Goal: Complete application form

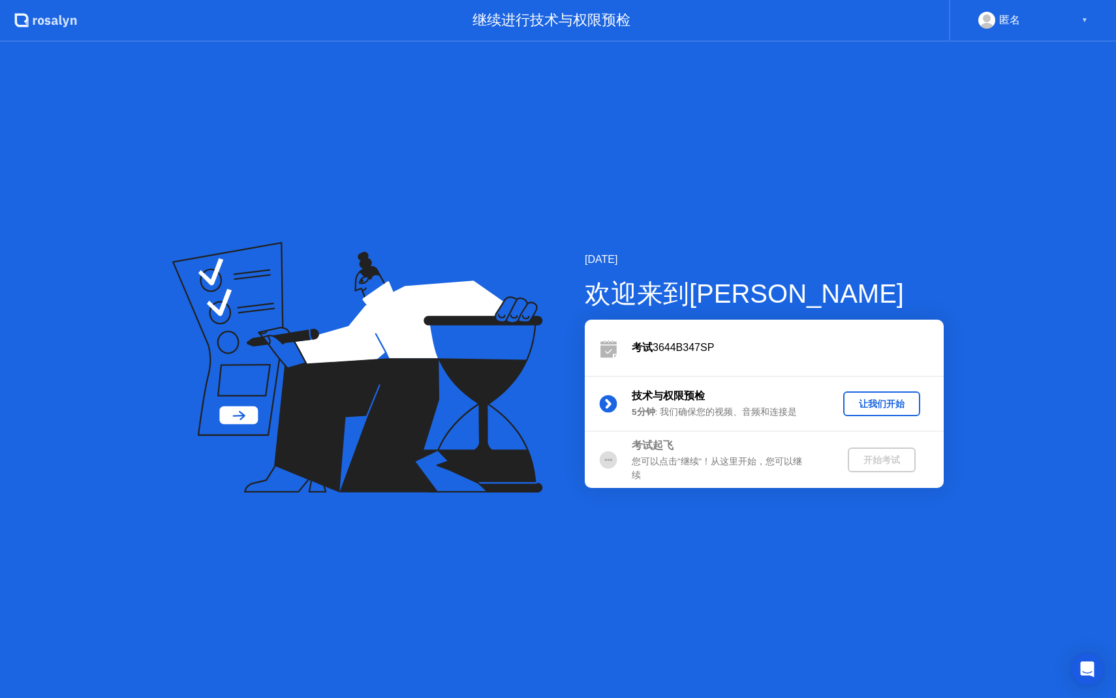
click at [875, 401] on div "让我们开始" at bounding box center [881, 404] width 67 height 12
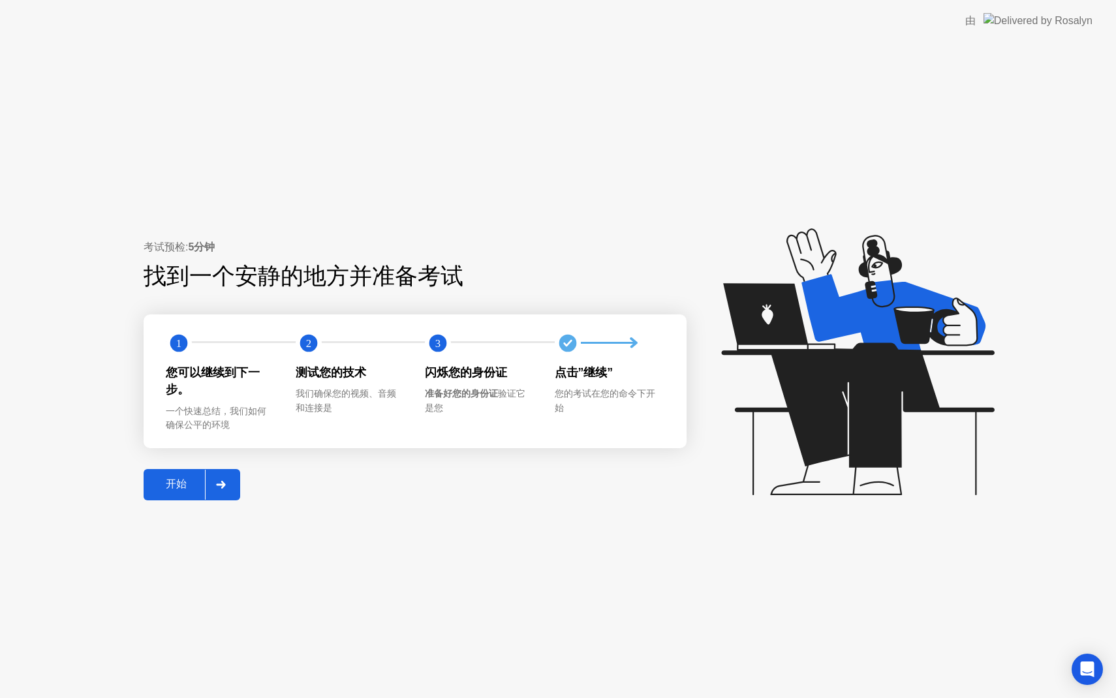
click at [173, 483] on div "开始" at bounding box center [176, 485] width 57 height 14
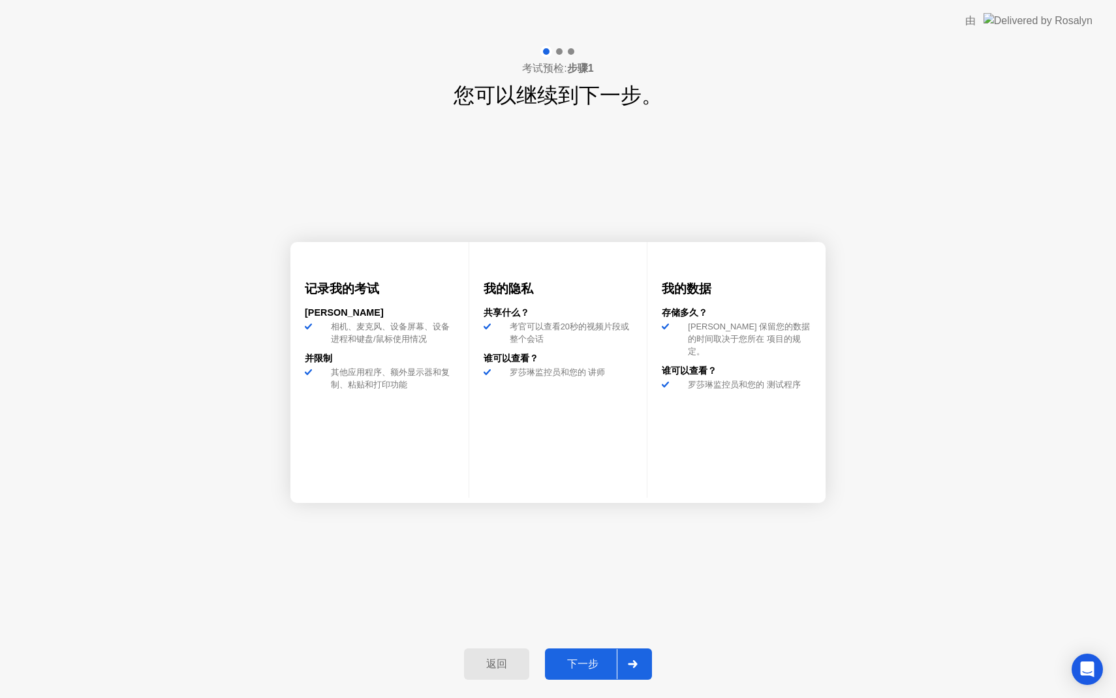
click at [589, 677] on button "下一步" at bounding box center [598, 664] width 107 height 31
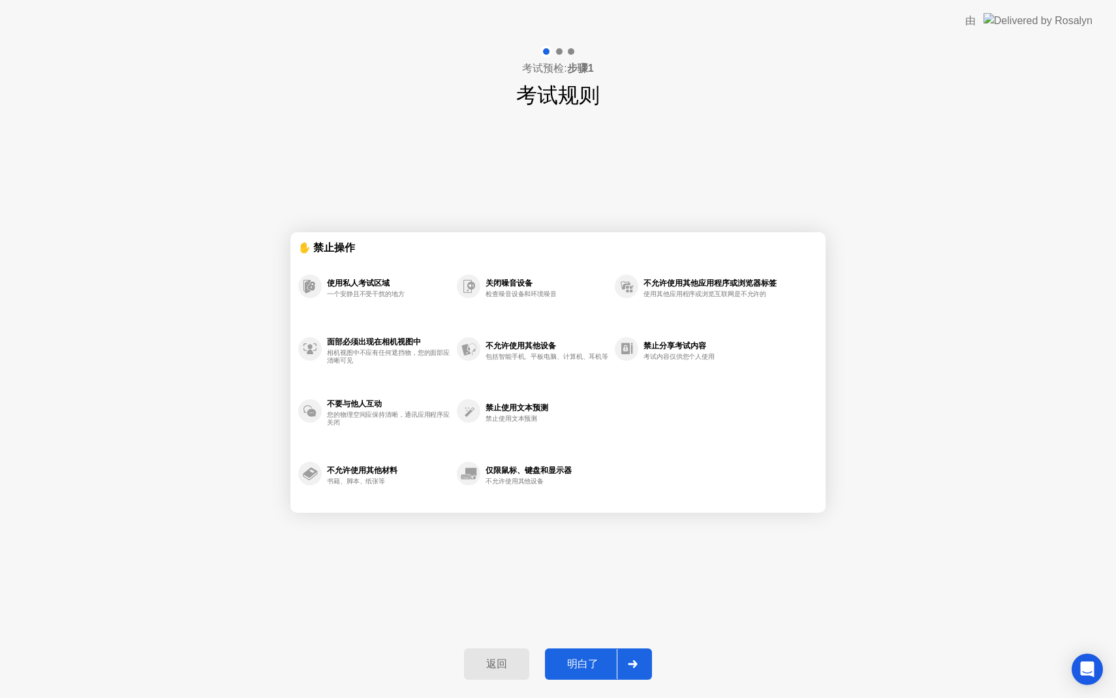
click at [599, 660] on div "明白了" at bounding box center [583, 665] width 68 height 14
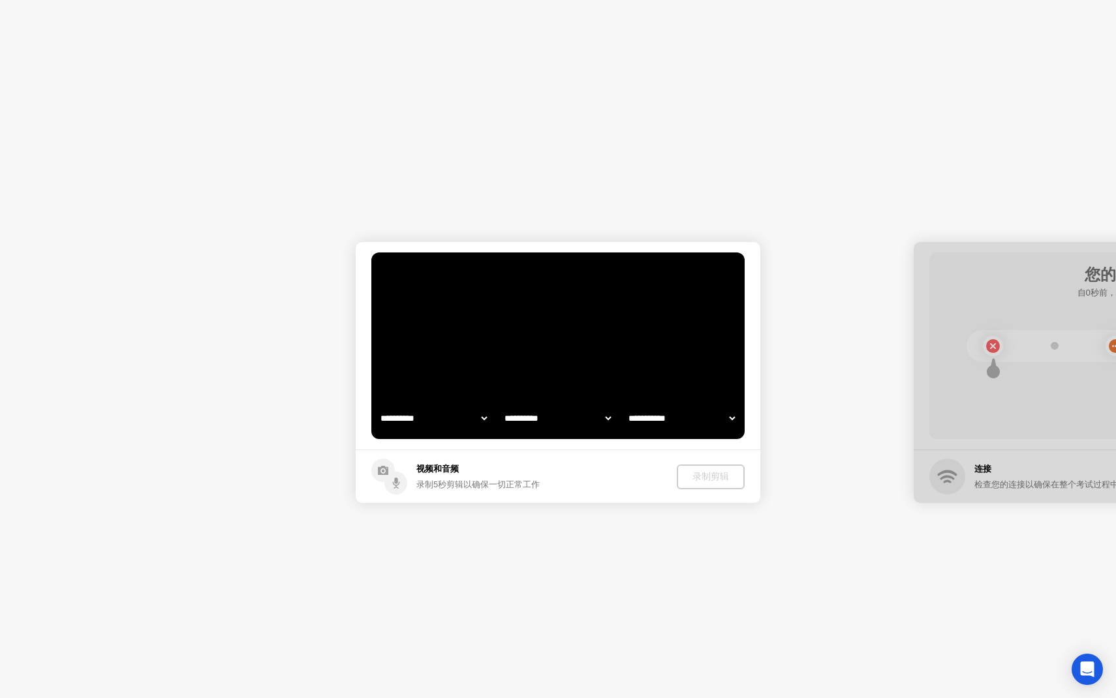
select select "**********"
select select "*******"
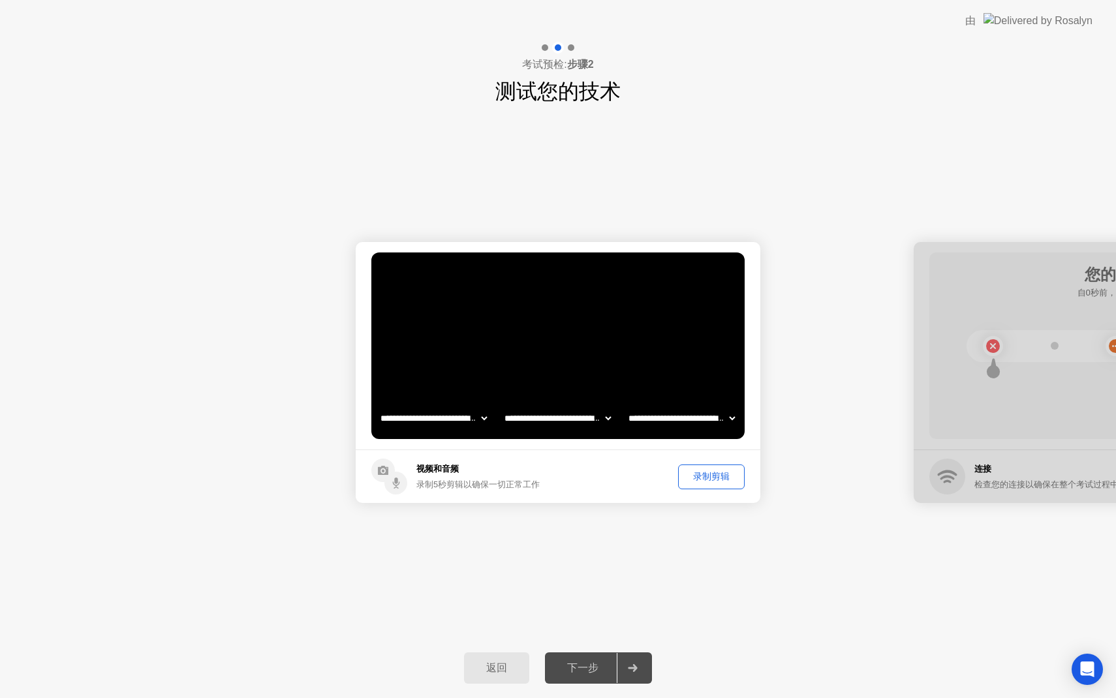
click at [720, 474] on div "录制剪辑" at bounding box center [711, 477] width 57 height 12
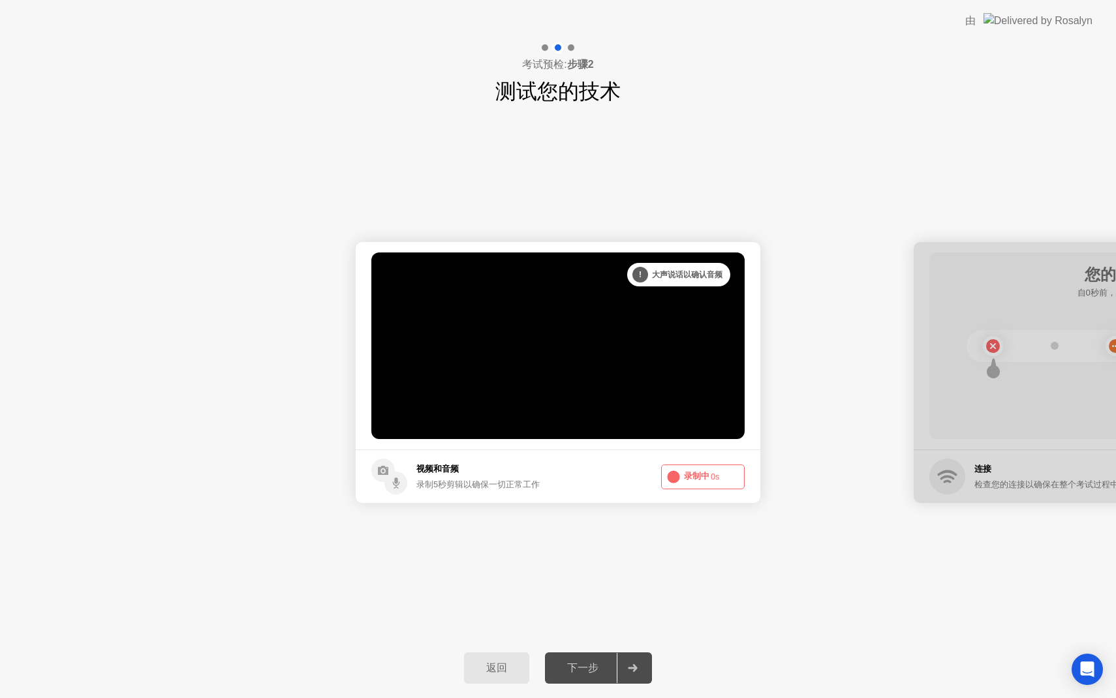
click at [720, 474] on button "录制中 0s" at bounding box center [703, 477] width 84 height 25
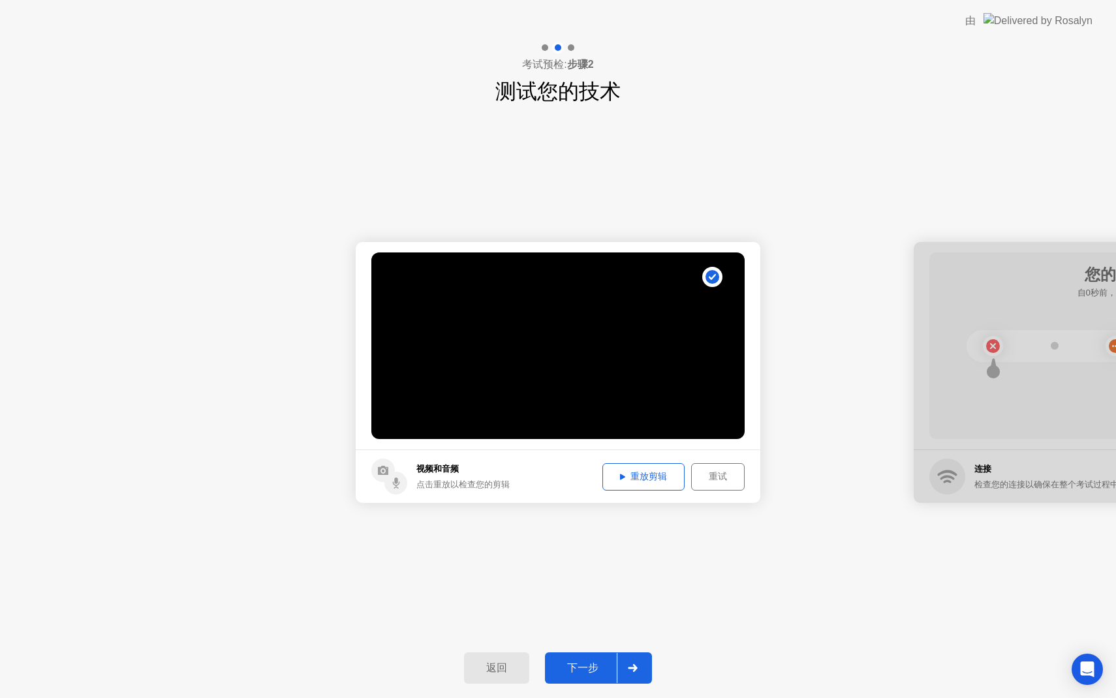
click at [659, 476] on div "重放剪辑" at bounding box center [643, 477] width 73 height 12
click at [718, 469] on button "重试" at bounding box center [718, 476] width 54 height 27
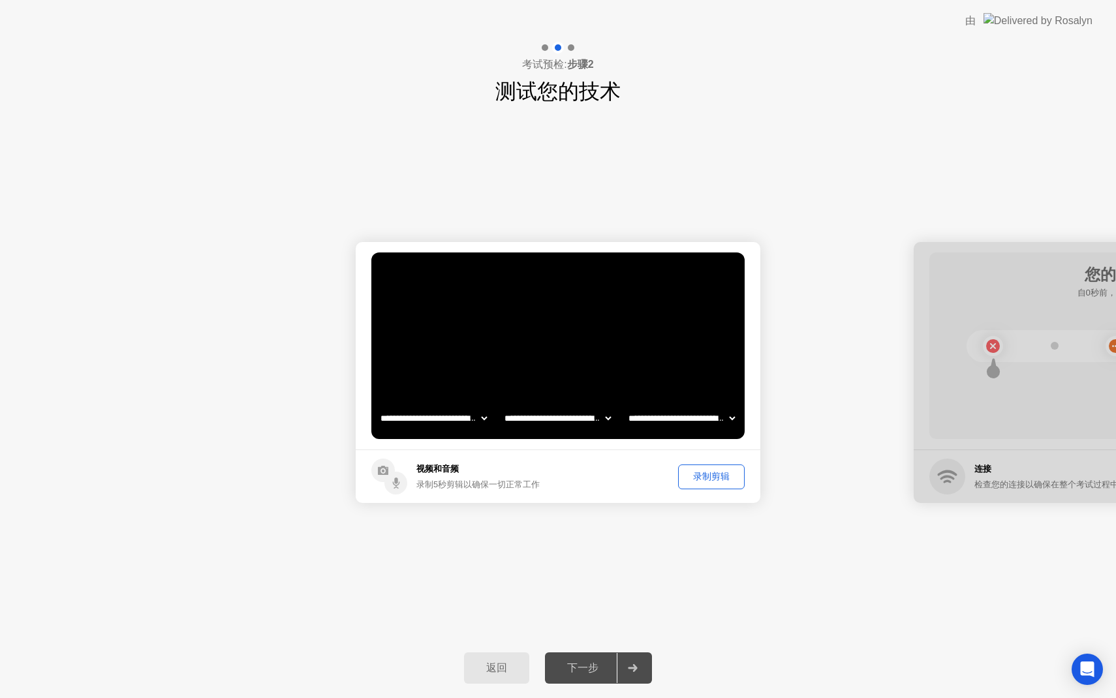
click at [718, 469] on button "录制剪辑" at bounding box center [711, 477] width 67 height 25
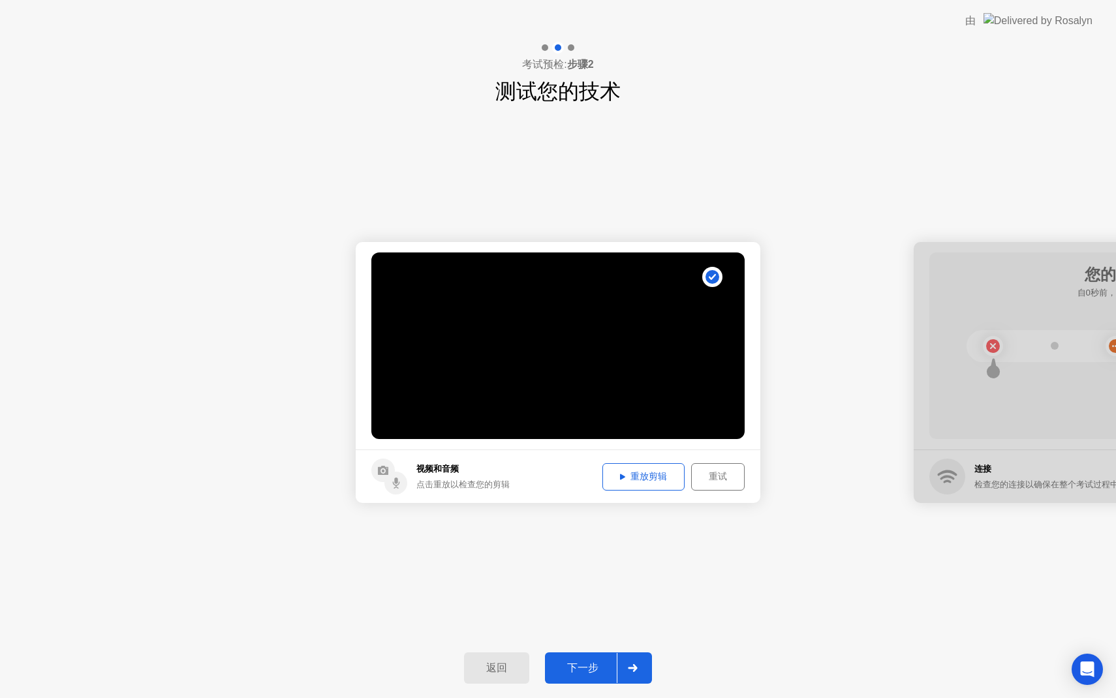
click at [648, 466] on button "重放剪辑" at bounding box center [643, 476] width 82 height 27
click at [628, 476] on div "重放剪辑" at bounding box center [643, 477] width 73 height 12
click at [713, 480] on div "重试" at bounding box center [718, 477] width 44 height 12
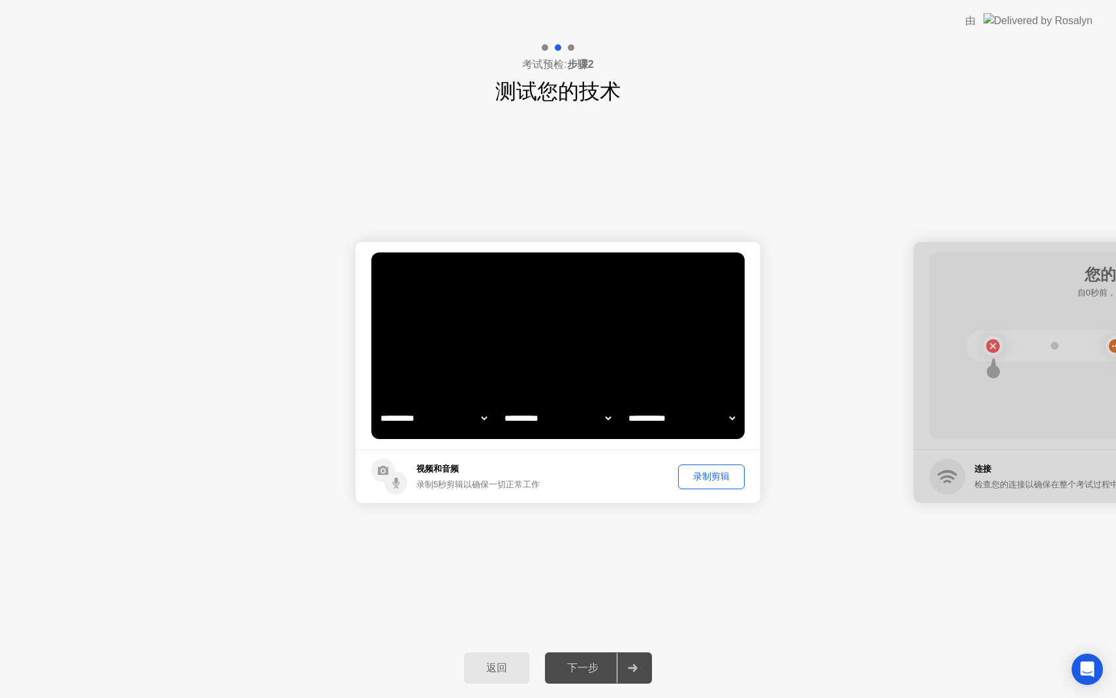
click at [713, 480] on div "录制剪辑" at bounding box center [711, 477] width 57 height 12
click at [713, 480] on span "2s" at bounding box center [715, 477] width 9 height 10
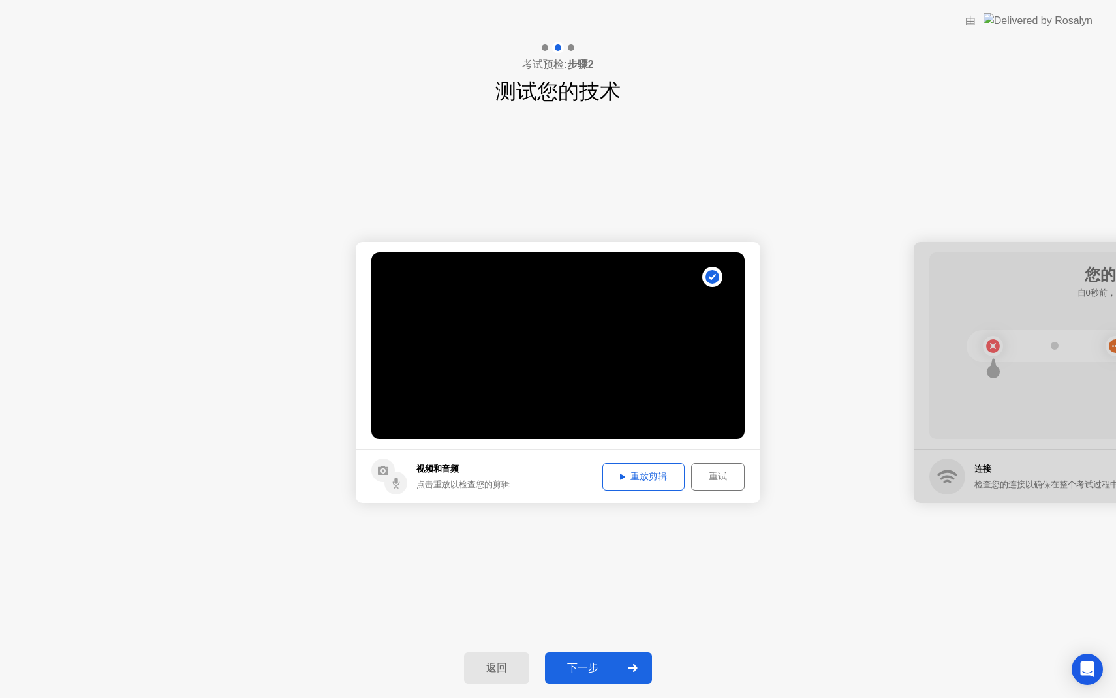
click at [653, 467] on button "重放剪辑" at bounding box center [643, 476] width 82 height 27
click at [717, 475] on div "重试" at bounding box center [718, 477] width 44 height 12
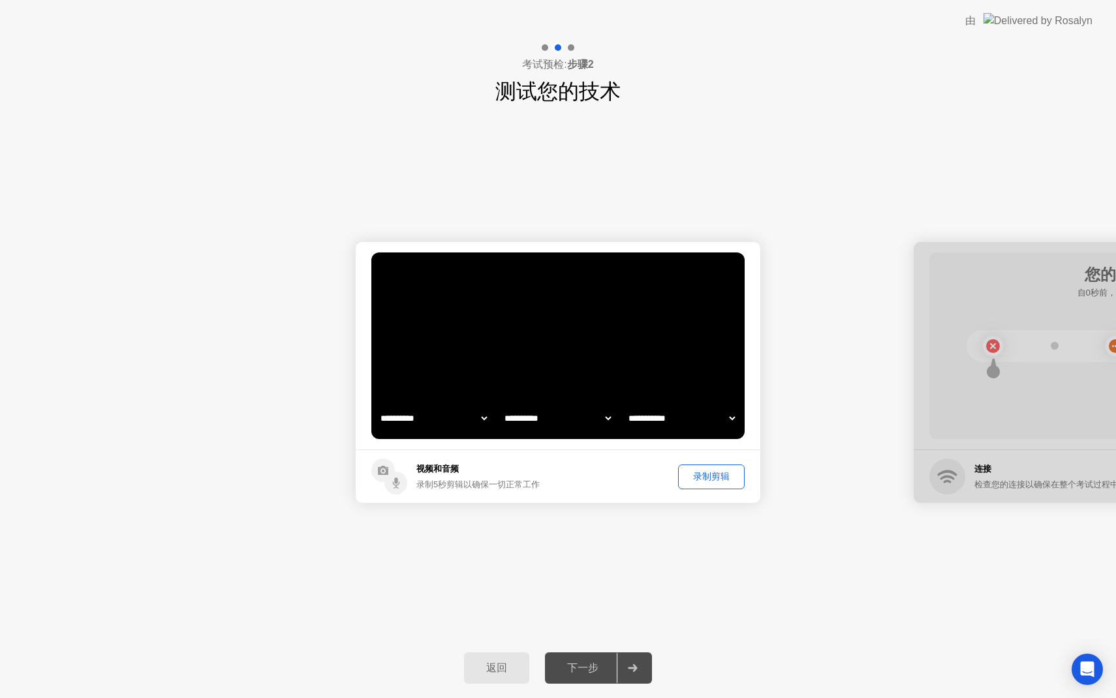
click at [717, 475] on div "录制剪辑" at bounding box center [711, 477] width 57 height 12
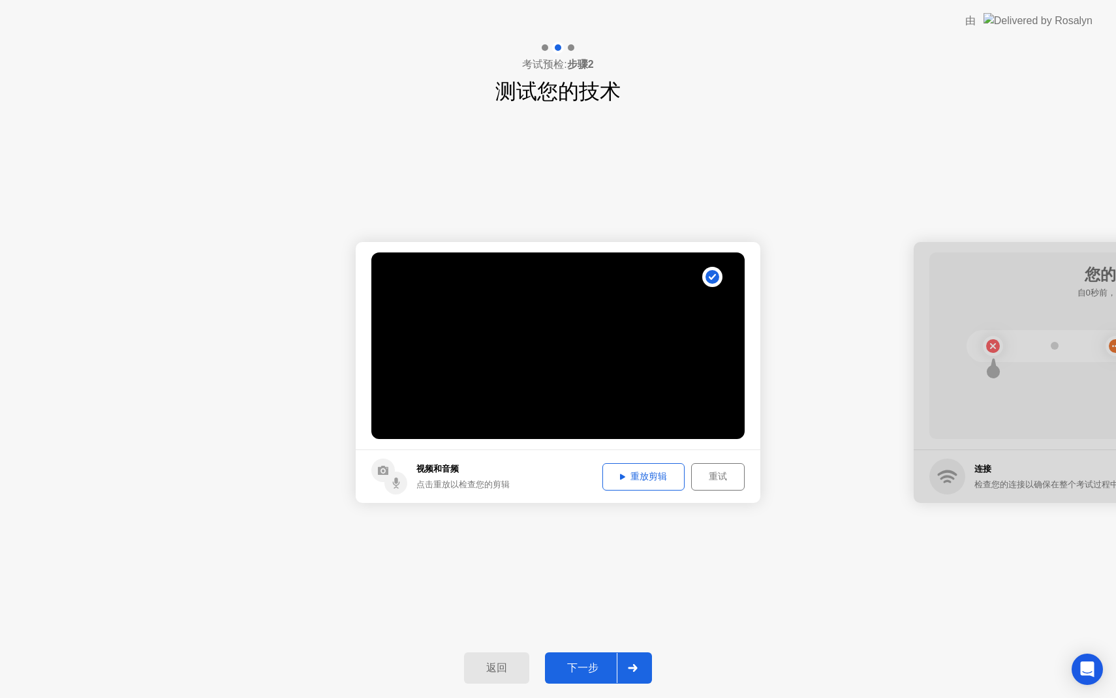
click at [655, 482] on div "重放剪辑" at bounding box center [643, 477] width 73 height 12
click at [715, 468] on button "重试" at bounding box center [718, 476] width 54 height 27
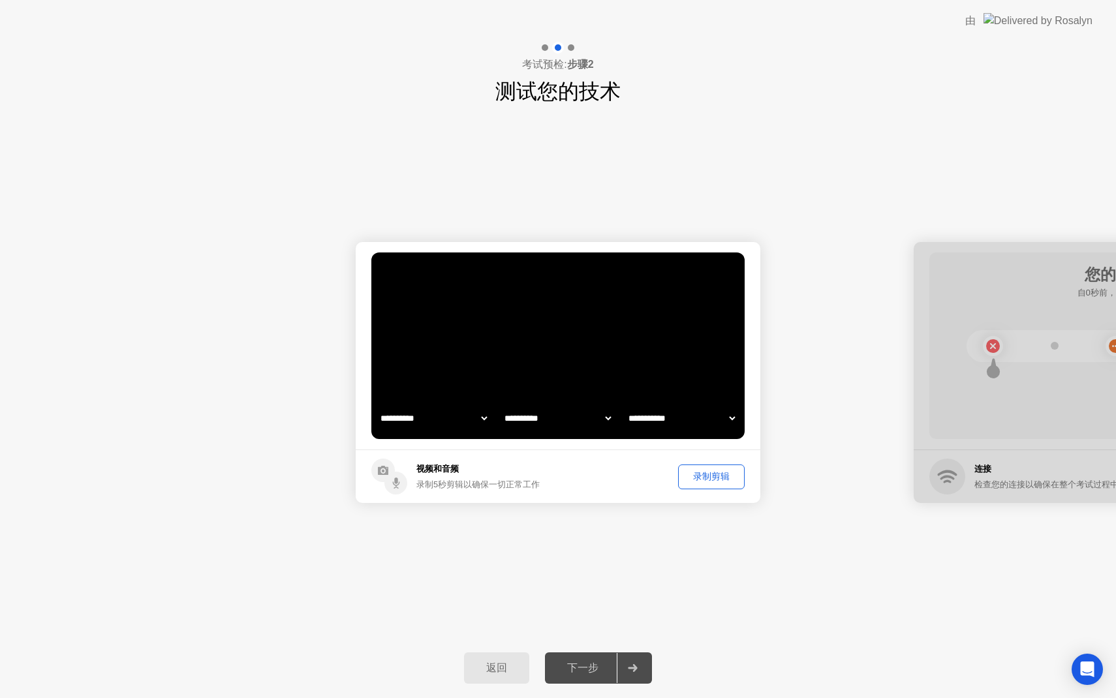
click at [712, 468] on button "录制剪辑" at bounding box center [711, 477] width 67 height 25
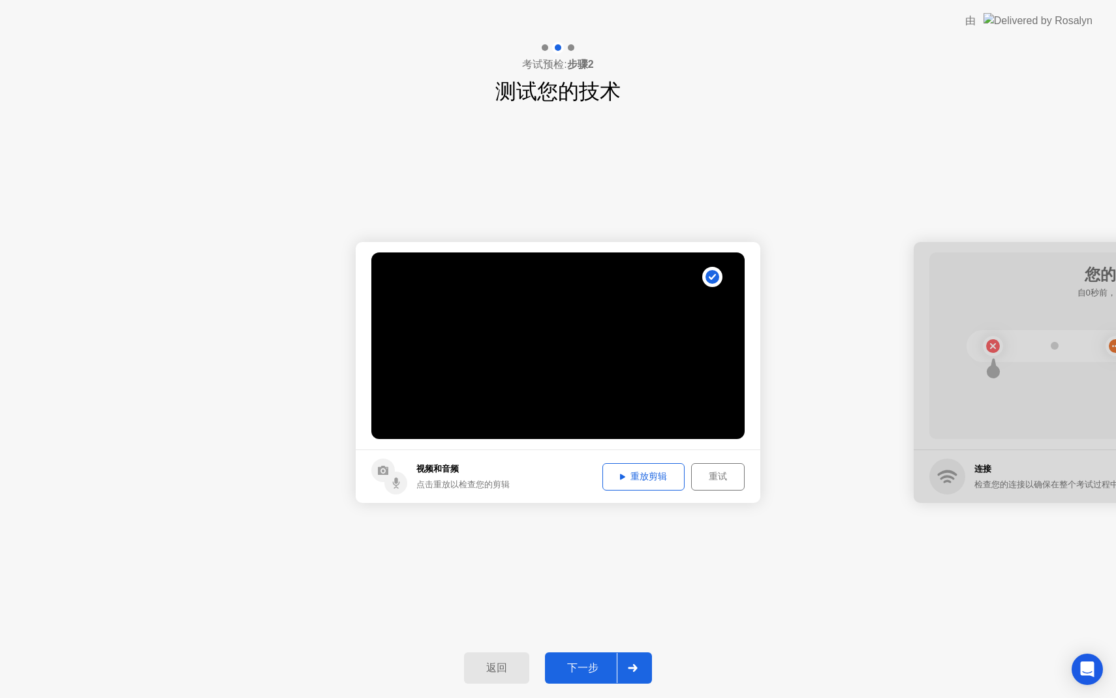
click at [644, 480] on div "重放剪辑" at bounding box center [643, 477] width 73 height 12
click at [587, 659] on button "下一步" at bounding box center [598, 668] width 107 height 31
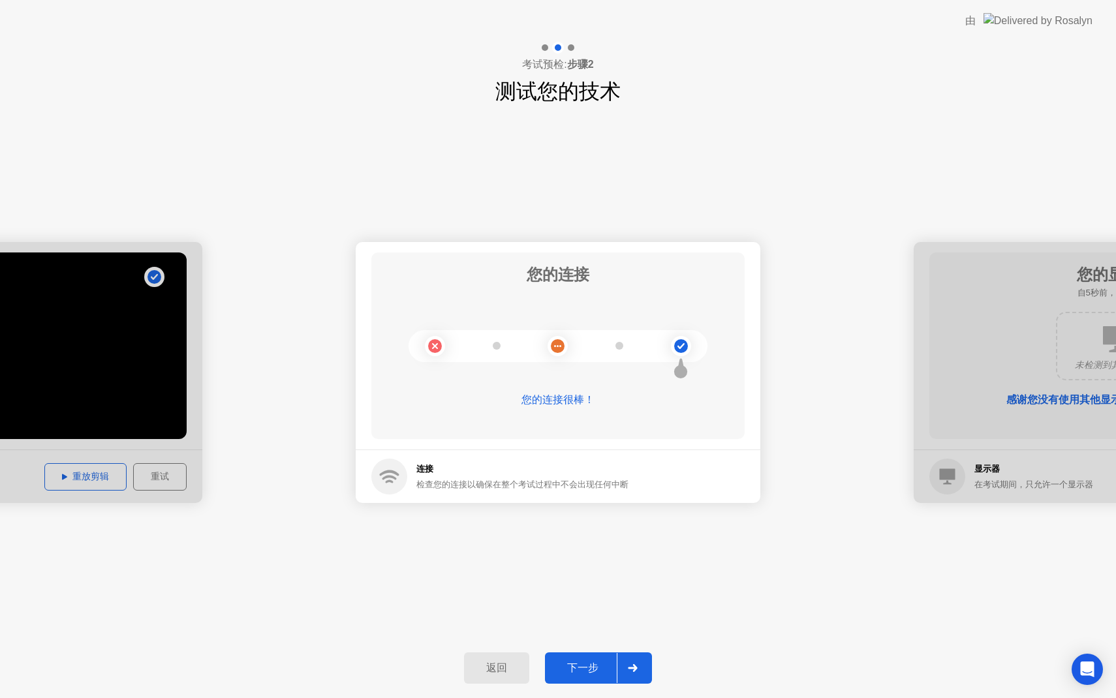
click at [588, 664] on div "下一步" at bounding box center [583, 669] width 68 height 14
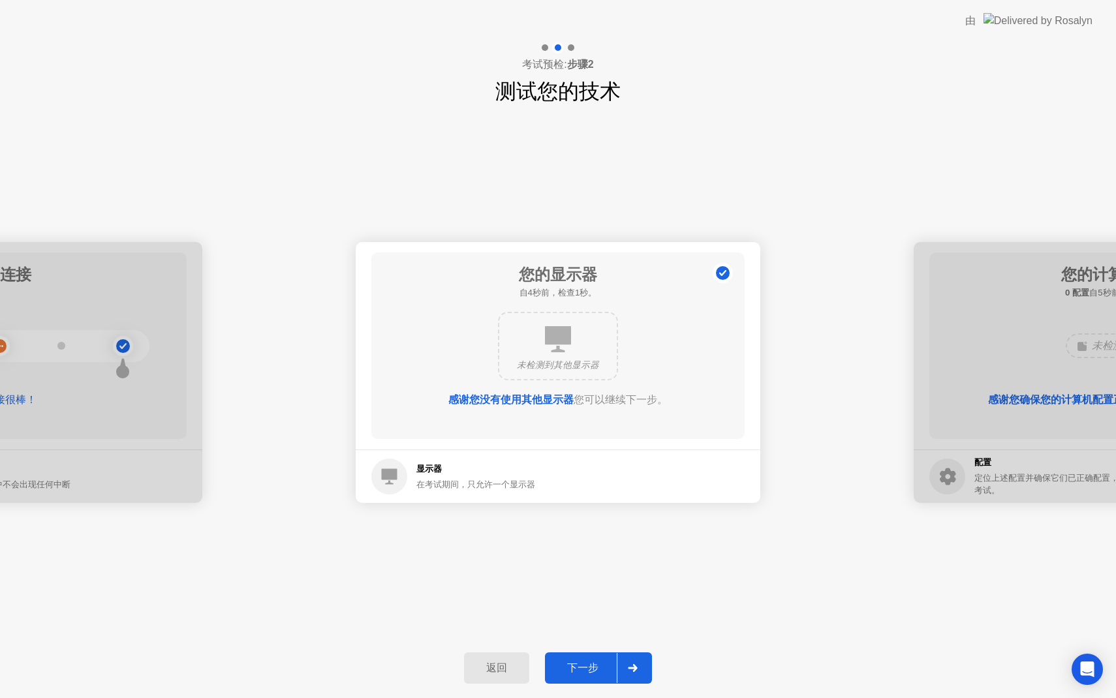
click at [602, 660] on button "下一步" at bounding box center [598, 668] width 107 height 31
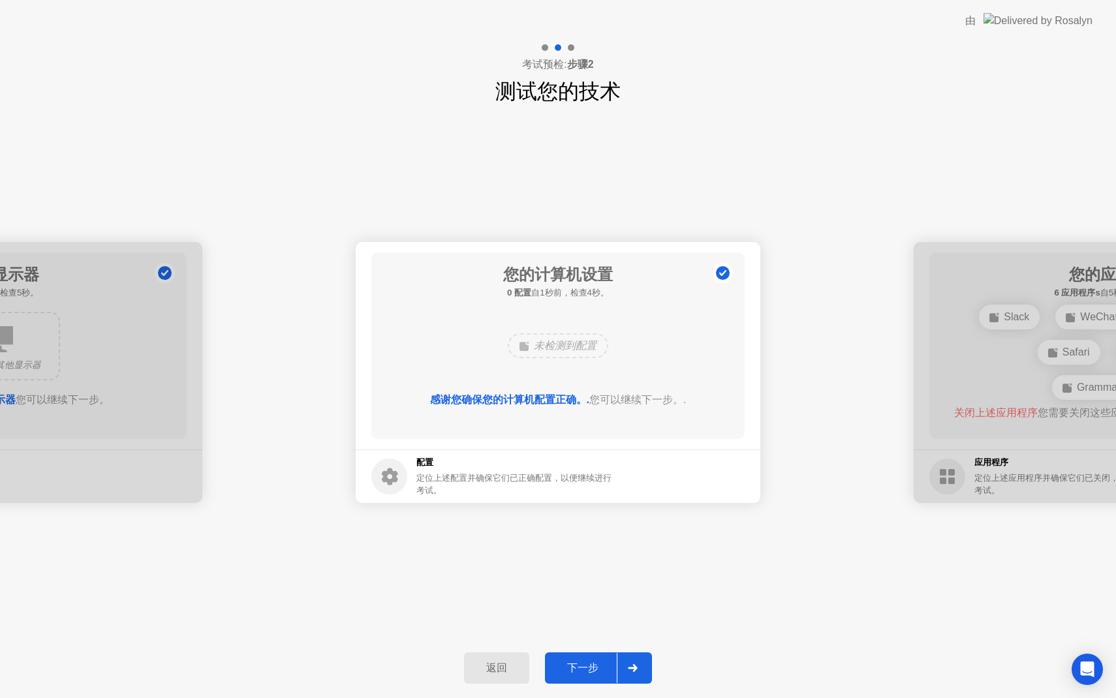
click at [587, 662] on div "下一步" at bounding box center [583, 669] width 68 height 14
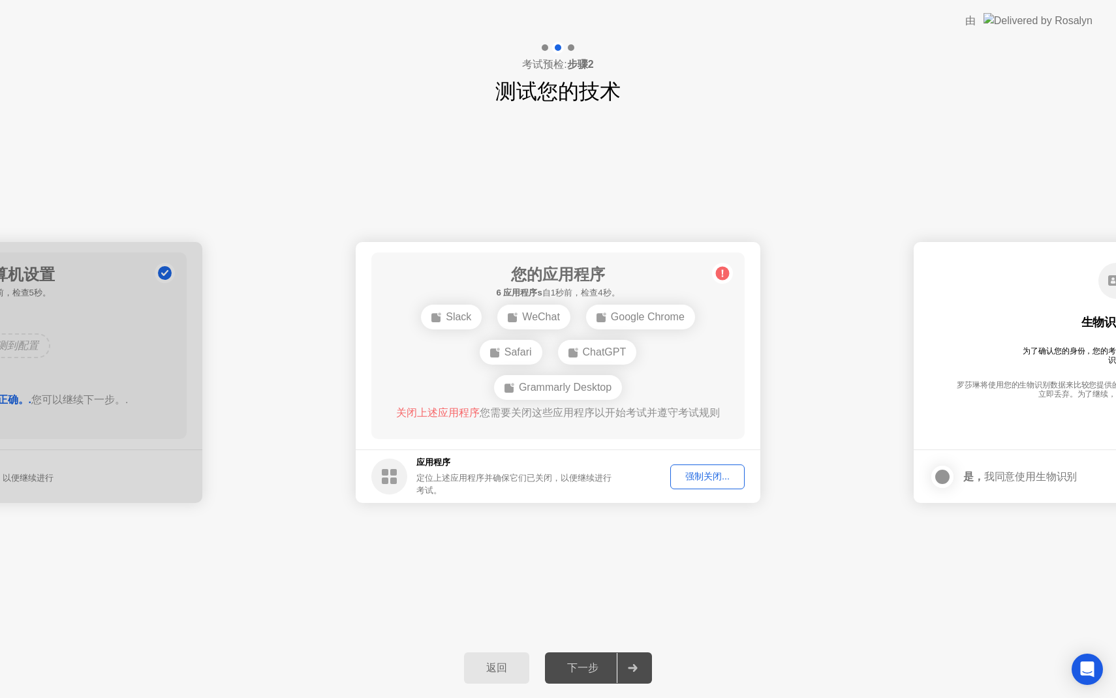
click at [696, 474] on div "强制关闭..." at bounding box center [707, 477] width 65 height 12
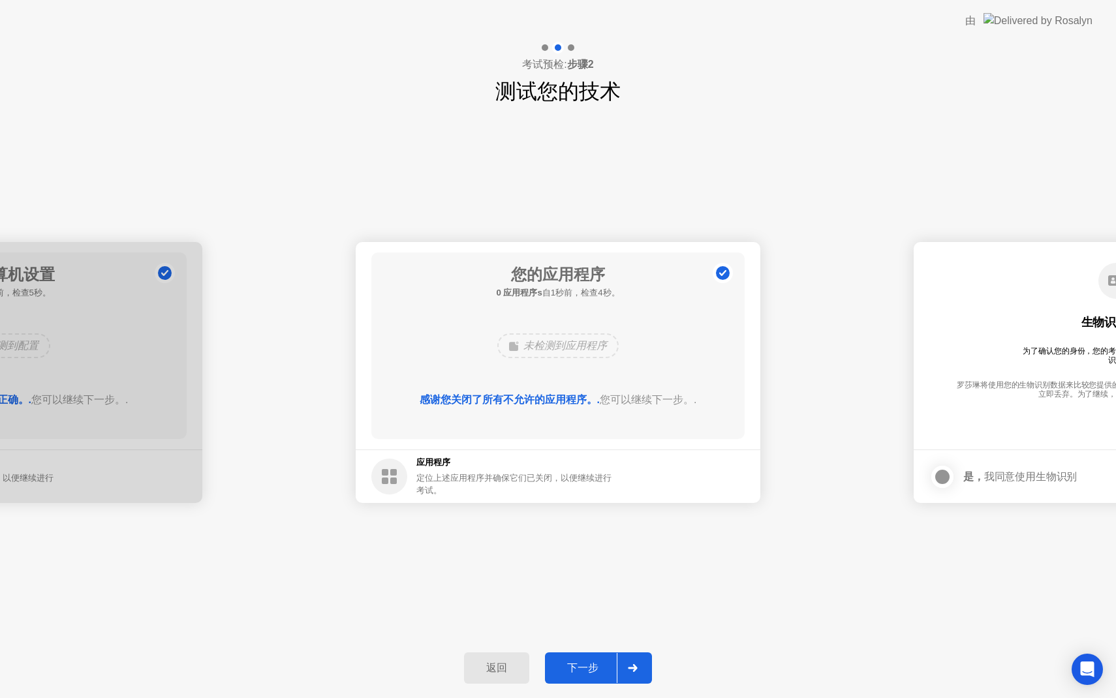
click at [589, 667] on div "下一步" at bounding box center [583, 669] width 68 height 14
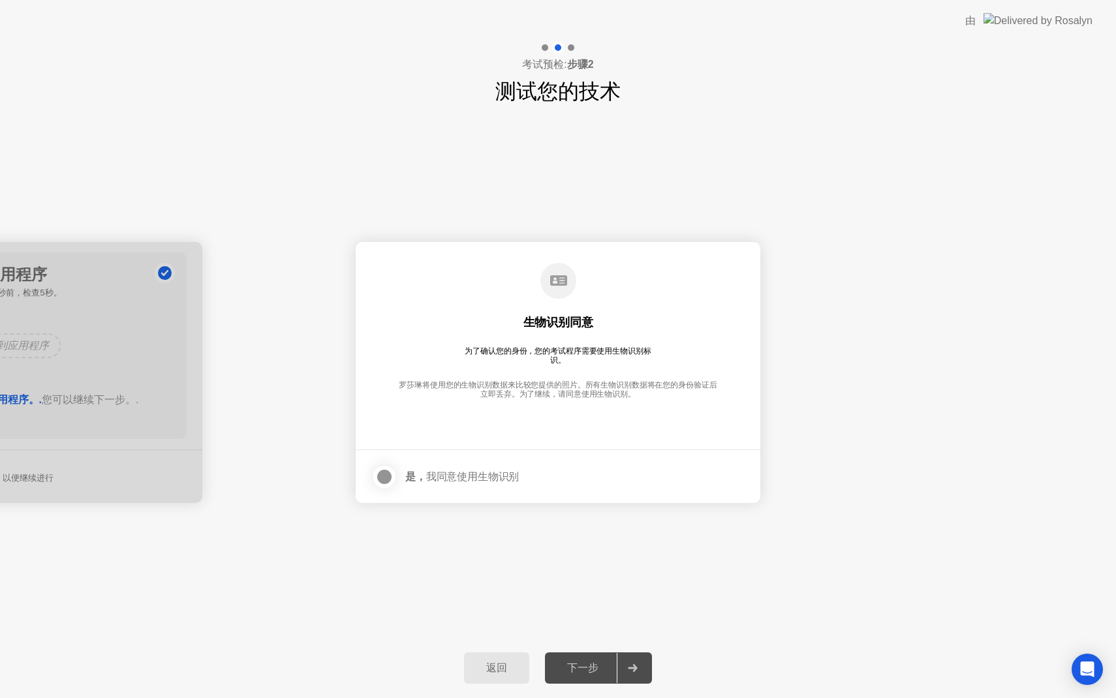
click at [625, 666] on div at bounding box center [632, 668] width 31 height 30
click at [556, 280] on icon at bounding box center [558, 280] width 17 height 10
click at [604, 672] on div "下一步" at bounding box center [583, 669] width 68 height 14
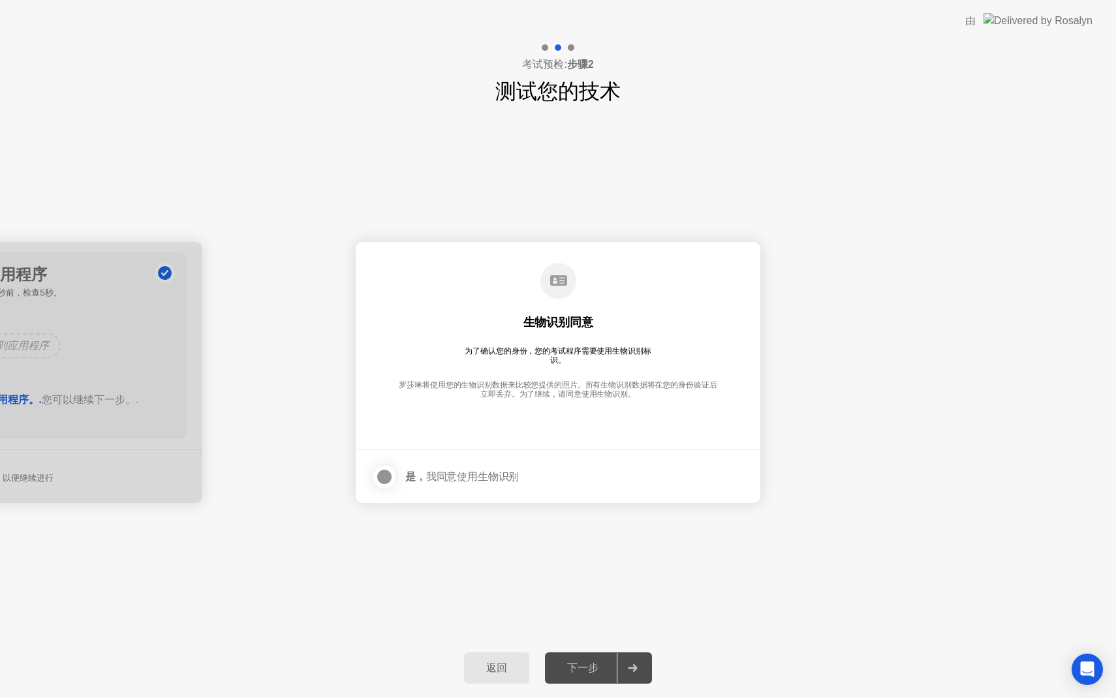
click at [604, 672] on div "下一步" at bounding box center [583, 669] width 68 height 14
click at [381, 488] on label at bounding box center [388, 477] width 34 height 26
click at [587, 672] on div "下一步" at bounding box center [583, 669] width 68 height 14
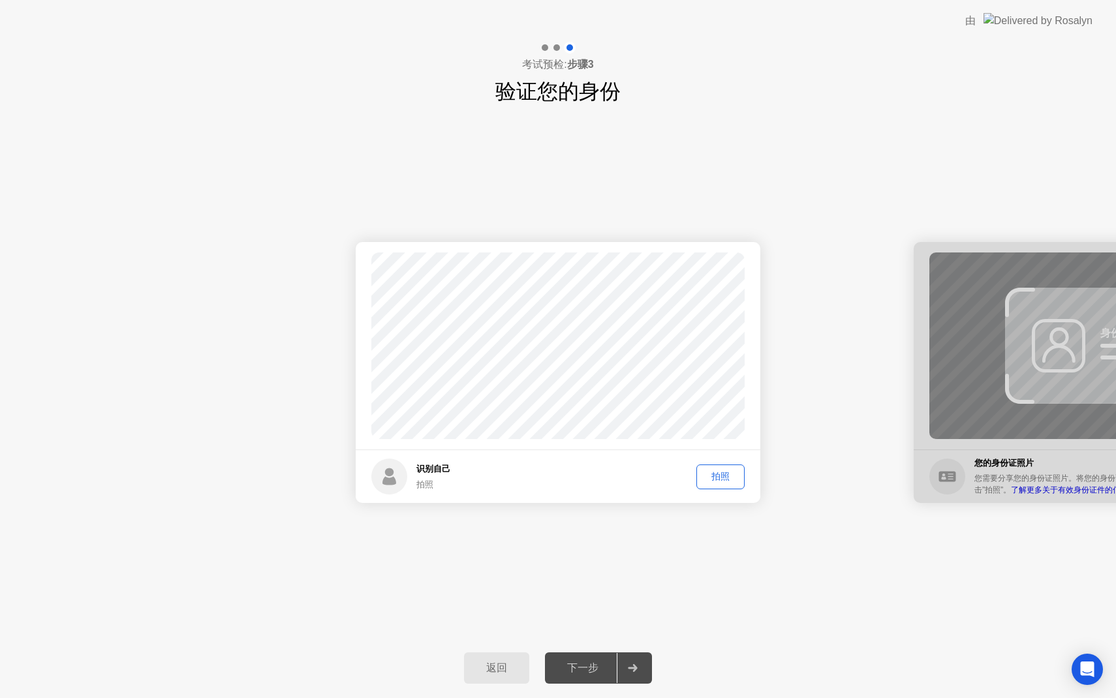
click at [720, 476] on div "拍照" at bounding box center [720, 477] width 39 height 12
click at [599, 667] on div "下一步" at bounding box center [583, 669] width 68 height 14
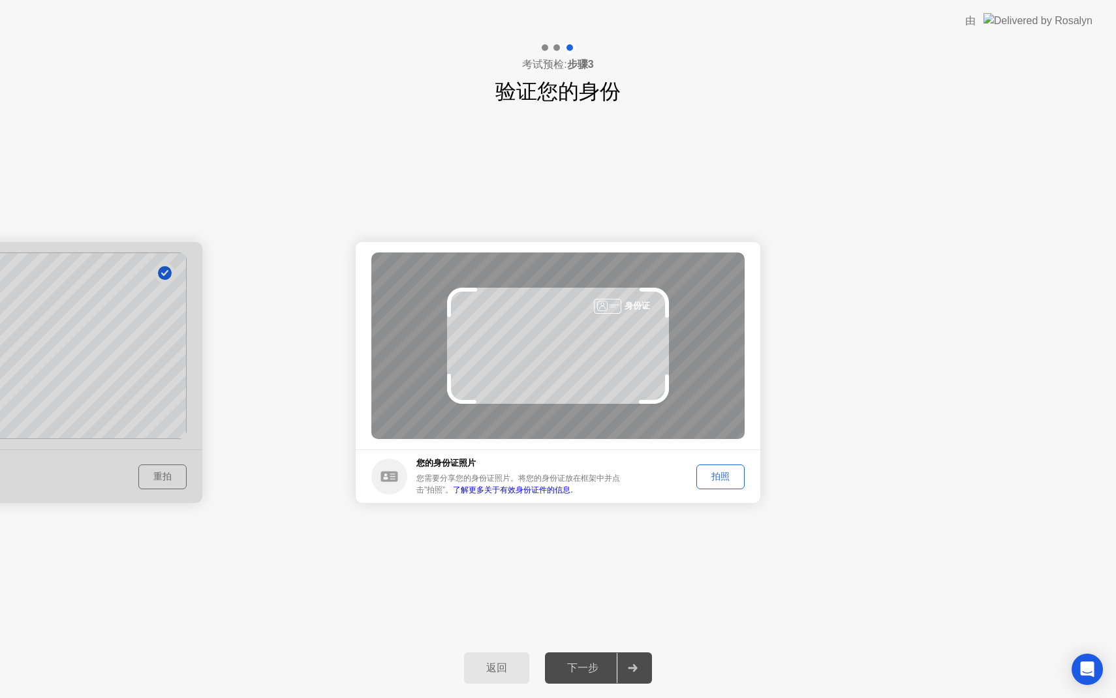
click at [725, 479] on div "拍照" at bounding box center [720, 477] width 39 height 12
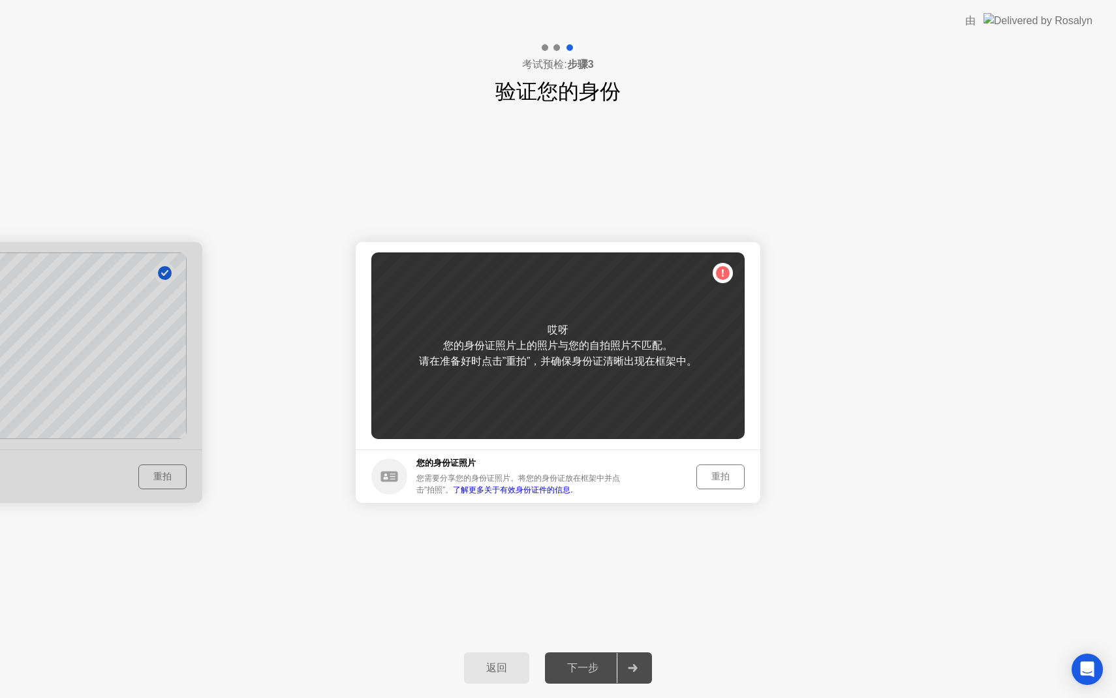
click at [605, 347] on div "您的身份证照片上的照片与您的自拍照片不匹配。" at bounding box center [558, 346] width 230 height 16
click at [723, 471] on div "重拍" at bounding box center [720, 477] width 39 height 12
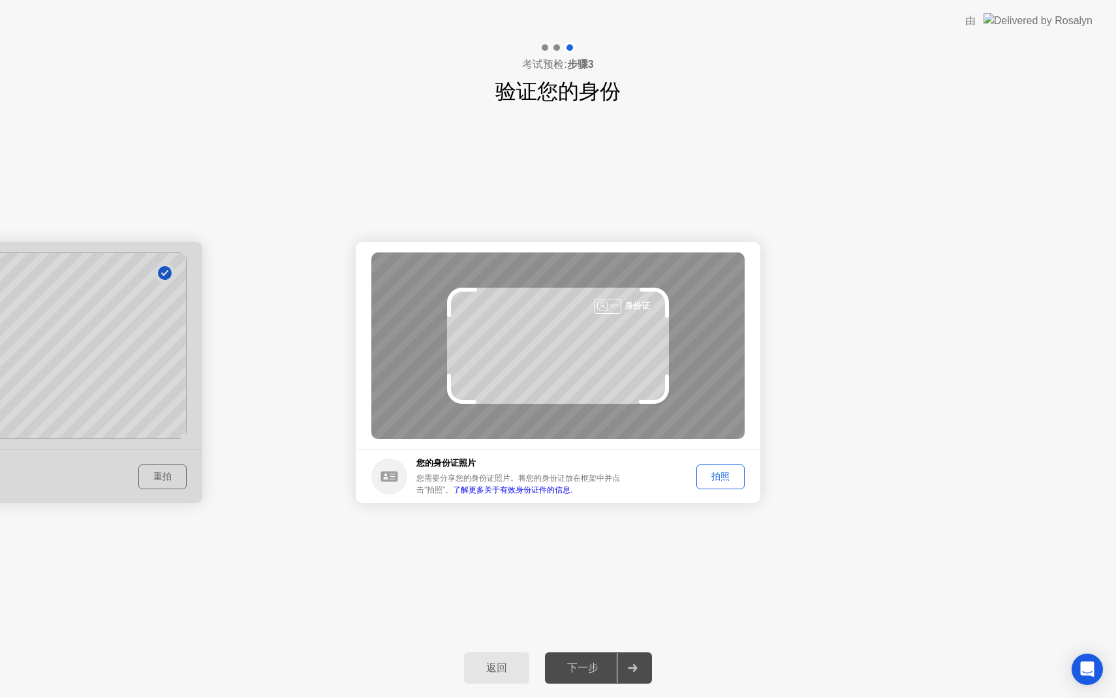
click at [735, 476] on div "拍照" at bounding box center [720, 477] width 39 height 12
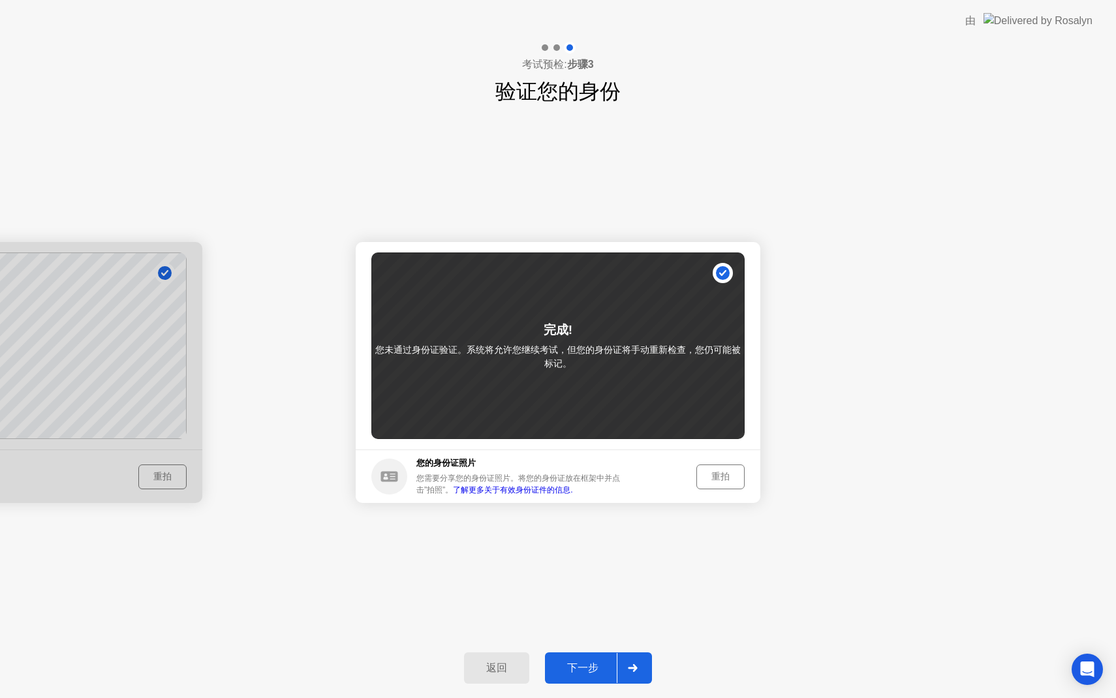
click at [591, 662] on div "下一步" at bounding box center [583, 669] width 68 height 14
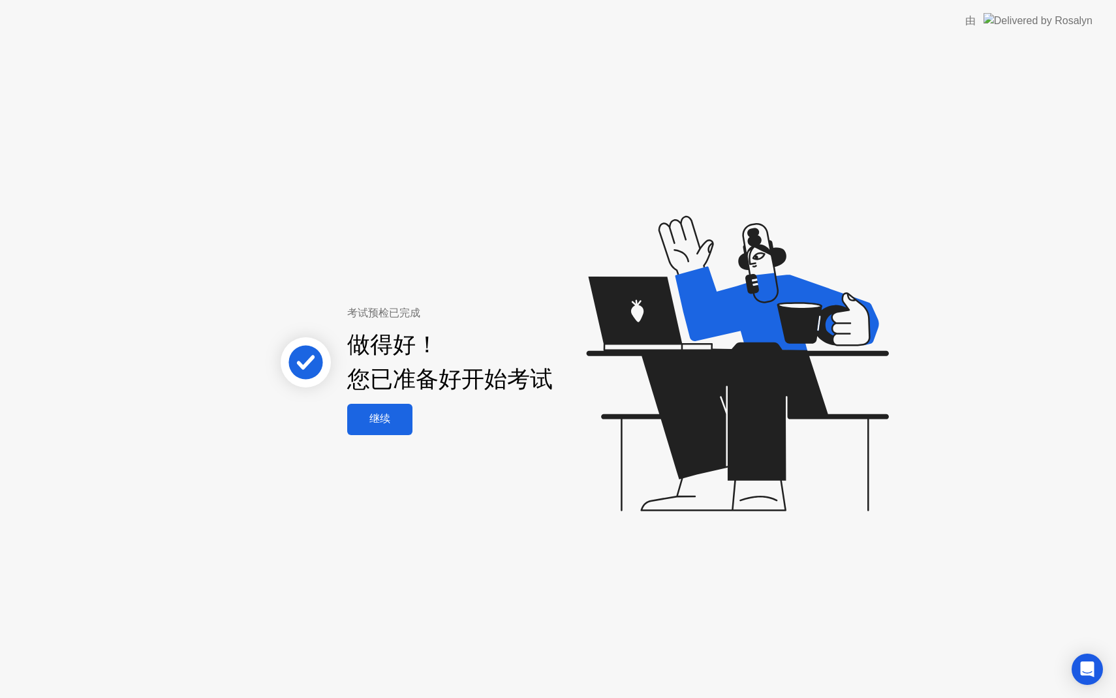
click at [386, 418] on div "继续" at bounding box center [379, 419] width 57 height 14
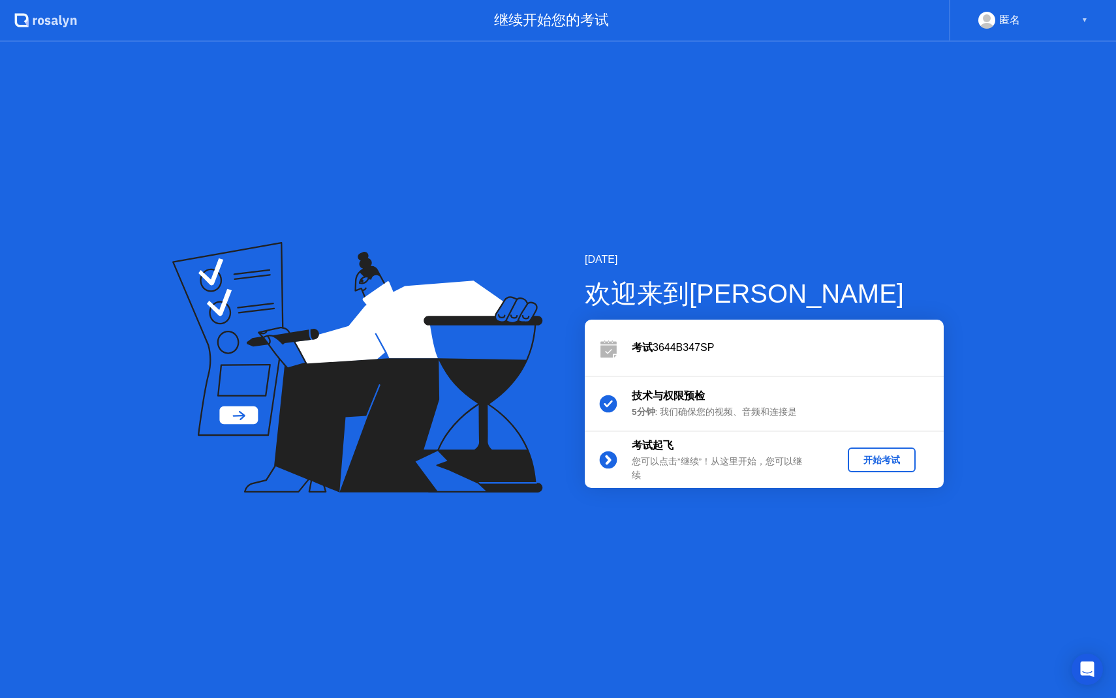
click at [864, 454] on div "开始考试" at bounding box center [881, 460] width 57 height 12
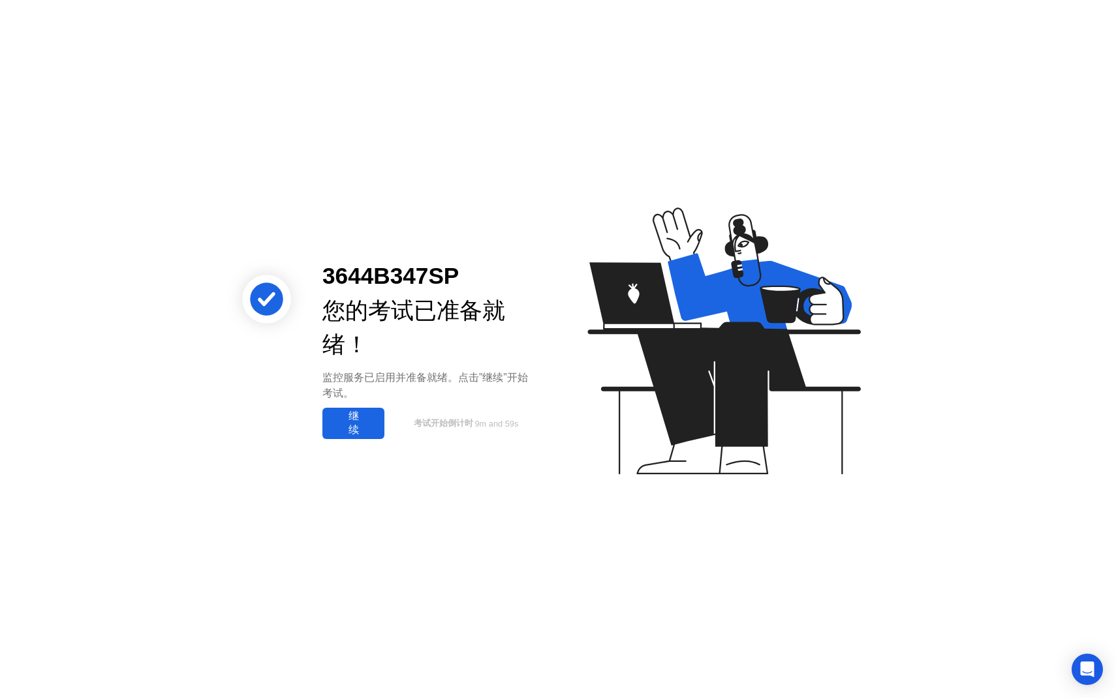
click at [347, 428] on div "继续" at bounding box center [353, 423] width 54 height 27
